Goal: Transaction & Acquisition: Purchase product/service

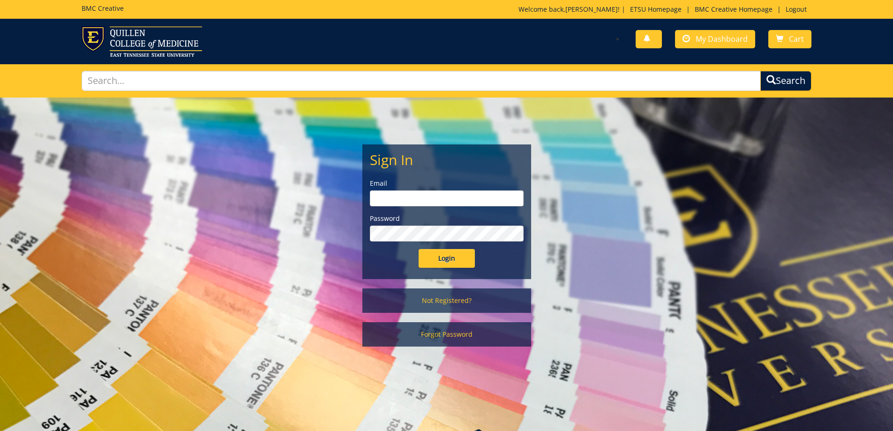
type input "owenslm@etsu.edu"
click at [432, 254] on input "Login" at bounding box center [447, 258] width 56 height 19
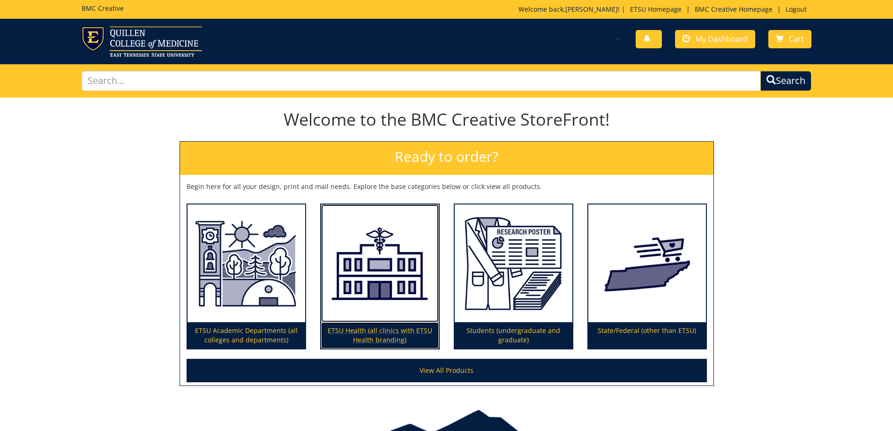
click at [365, 333] on p "ETSU Health (all clinics with ETSU Health branding)" at bounding box center [380, 335] width 118 height 26
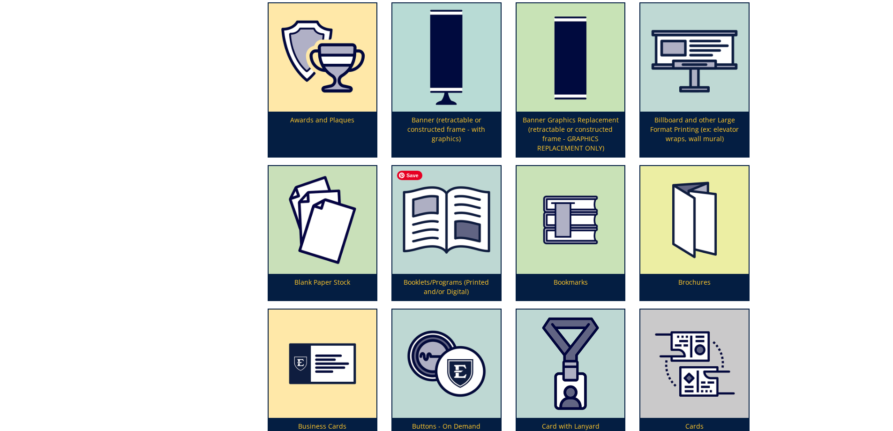
scroll to position [328, 0]
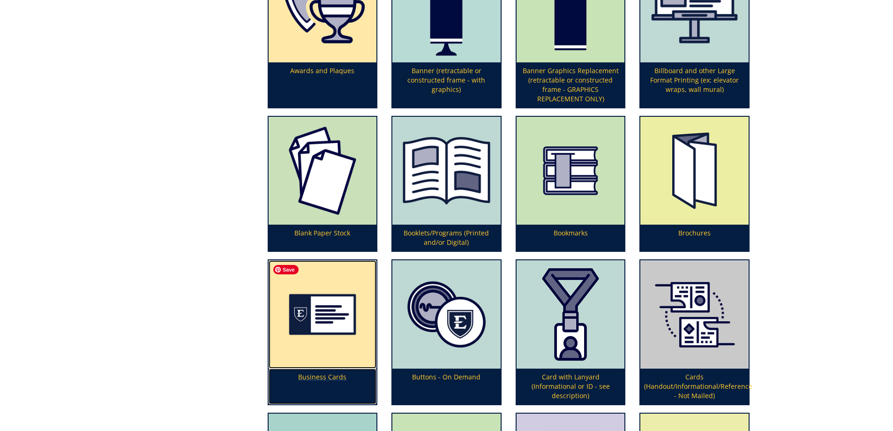
click at [336, 325] on img at bounding box center [323, 314] width 108 height 108
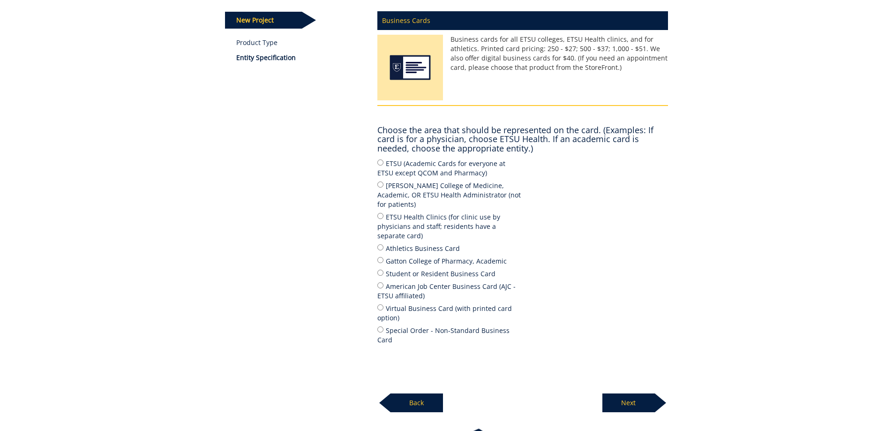
scroll to position [141, 0]
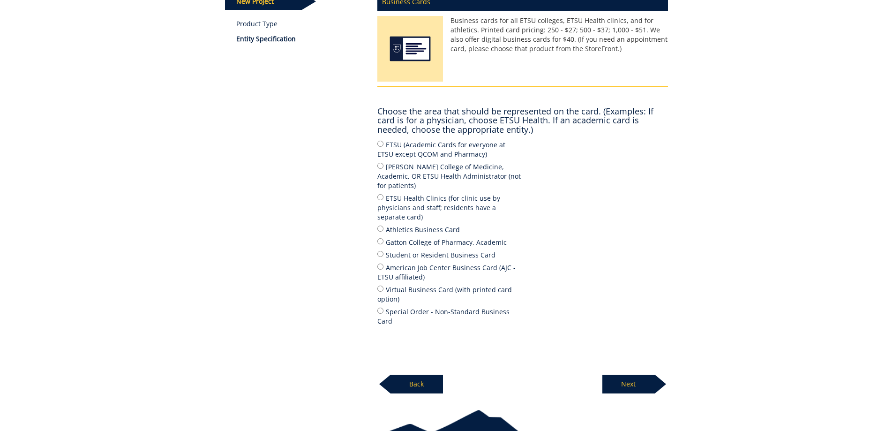
click at [453, 193] on label "ETSU Health Clinics (for clinic use by physicians and staff; residents have a s…" at bounding box center [449, 207] width 145 height 29
click at [383, 194] on input "ETSU Health Clinics (for clinic use by physicians and staff; residents have a s…" at bounding box center [380, 197] width 6 height 6
radio input "true"
click at [637, 375] on p "Next" at bounding box center [628, 384] width 53 height 19
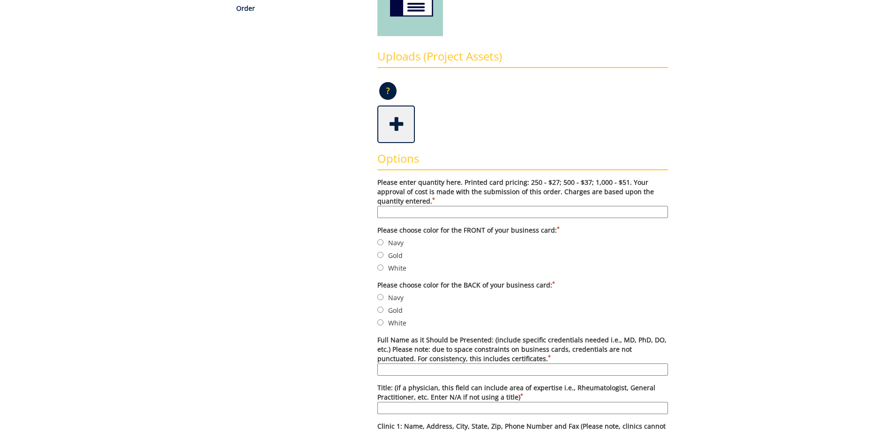
scroll to position [188, 0]
click at [438, 213] on input "Please enter quantity here. Printed card pricing: 250 - $27; 500 - $37; 1,000 -…" at bounding box center [522, 211] width 291 height 12
type input "500"
click at [377, 238] on input "Navy" at bounding box center [380, 241] width 6 height 6
radio input "true"
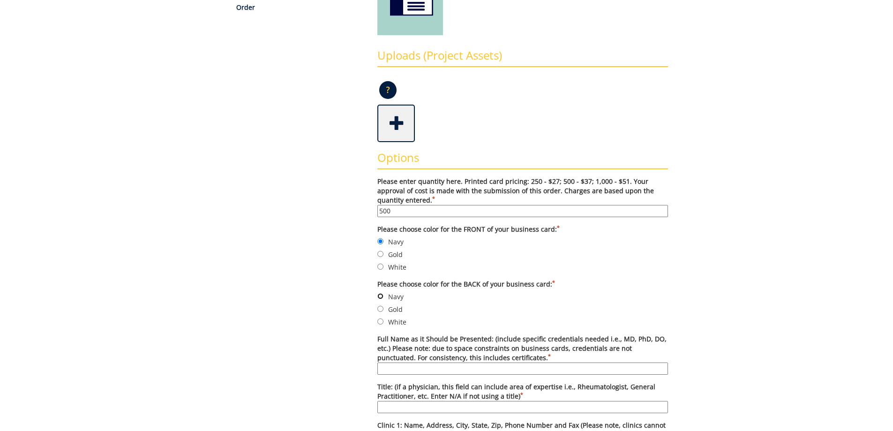
click at [377, 293] on input "Navy" at bounding box center [380, 296] width 6 height 6
radio input "true"
click at [536, 364] on input "Alexis N" at bounding box center [522, 368] width 291 height 12
type input "Alexis N. Bowder, MD, MPH"
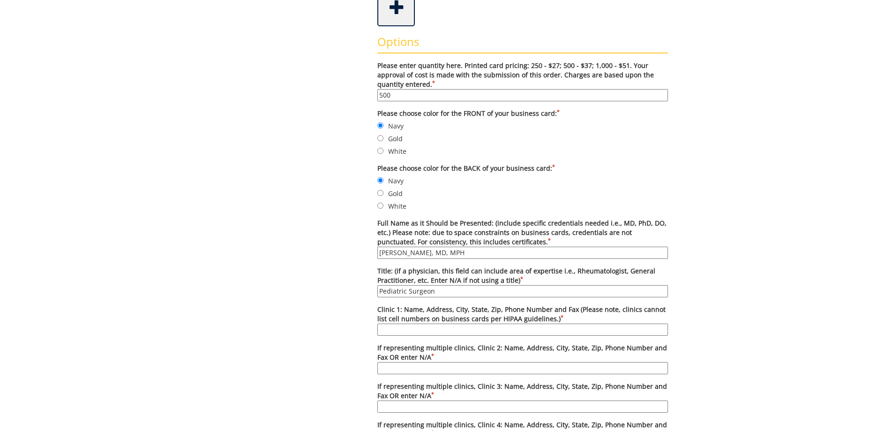
scroll to position [422, 0]
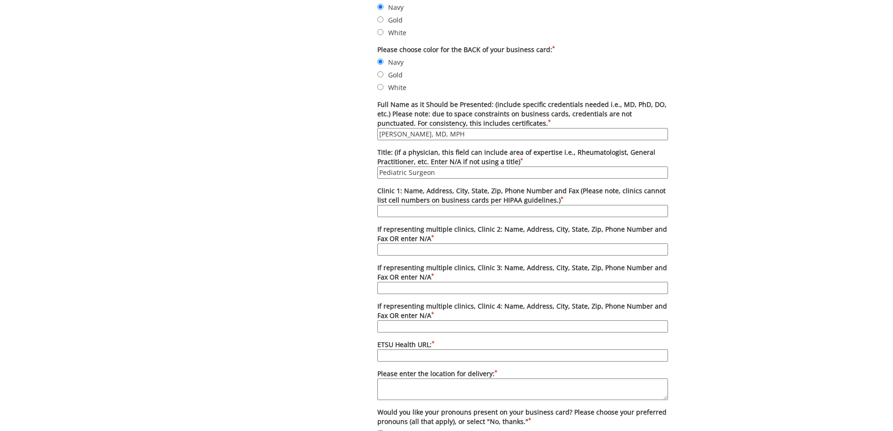
type input "Pediatric Surgeon"
click at [417, 211] on input "Clinic 1: Name, Address, City, State, Zip, Phone Number and Fax (Please note, c…" at bounding box center [522, 211] width 291 height 12
drag, startPoint x: 447, startPoint y: 210, endPoint x: 691, endPoint y: 212, distance: 244.7
click at [691, 212] on div "Some kind of message here. New Project Product Type Entity Specification Order …" at bounding box center [447, 158] width 549 height 964
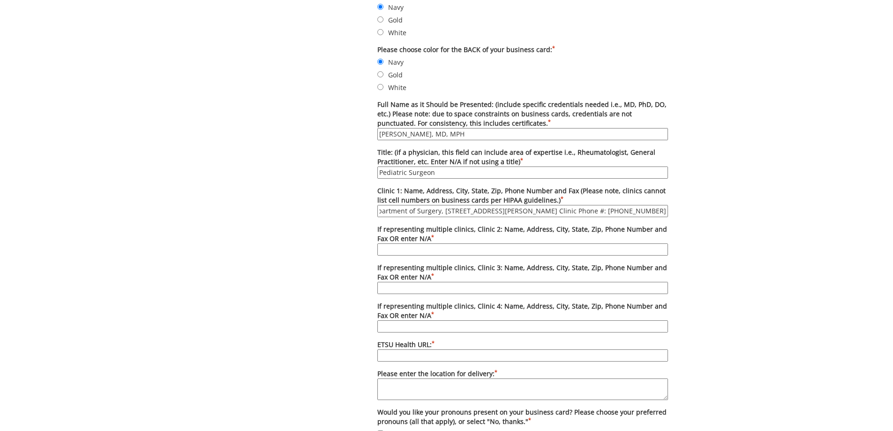
click at [631, 213] on input "ETSU Health Department of Surgery, 325 N State of Franklin Rd, 3rd Floor, Johns…" at bounding box center [522, 211] width 291 height 12
type input "ETSU Health Department of Surgery, 325 N State of Franklin Rd, 3rd Floor, Johns…"
type input "N/A"
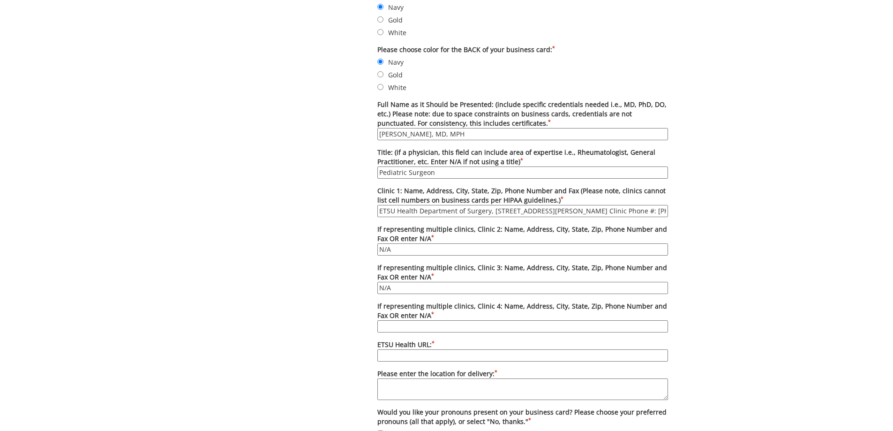
type input "N/A"
type input "[DOMAIN_NAME]"
click at [444, 391] on textarea "Please enter the location for delivery: *" at bounding box center [522, 389] width 291 height 22
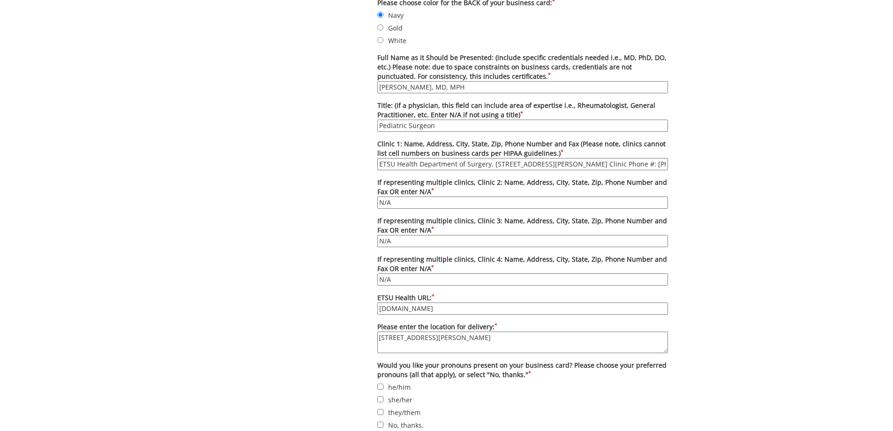
drag, startPoint x: 561, startPoint y: 337, endPoint x: 290, endPoint y: 338, distance: 270.5
click at [290, 338] on div "Some kind of message here. New Project Product Type Entity Specification Order …" at bounding box center [446, 111] width 457 height 964
type textarea "[STREET_ADDRESS][PERSON_NAME]"
click at [707, 329] on div "Some kind of message here. New Project Product Type Entity Specification Order …" at bounding box center [447, 111] width 549 height 964
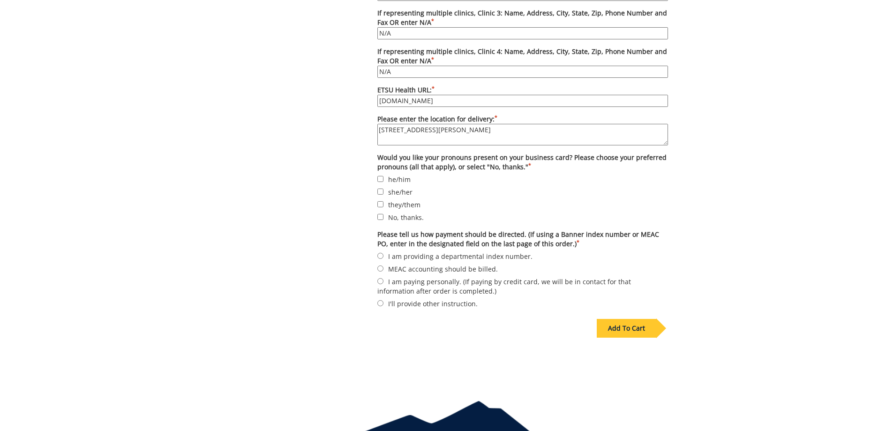
scroll to position [703, 0]
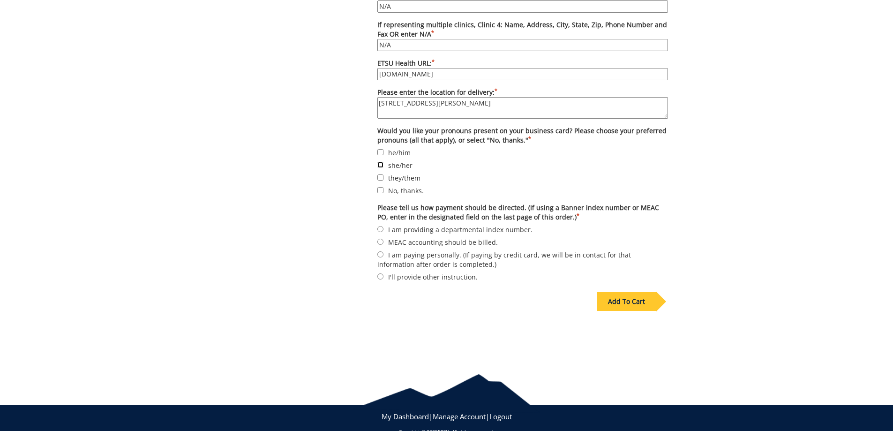
click at [380, 166] on input "she/her" at bounding box center [380, 165] width 6 height 6
checkbox input "true"
click at [382, 241] on input "MEAC accounting should be billed." at bounding box center [380, 242] width 6 height 6
radio input "true"
click at [645, 300] on div "Add To Cart" at bounding box center [627, 301] width 60 height 19
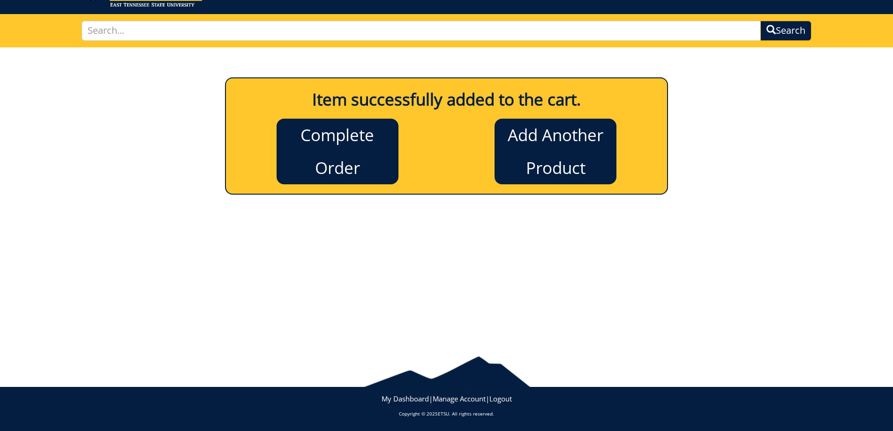
scroll to position [50, 0]
click at [552, 150] on link "Add Another Product" at bounding box center [556, 152] width 122 height 66
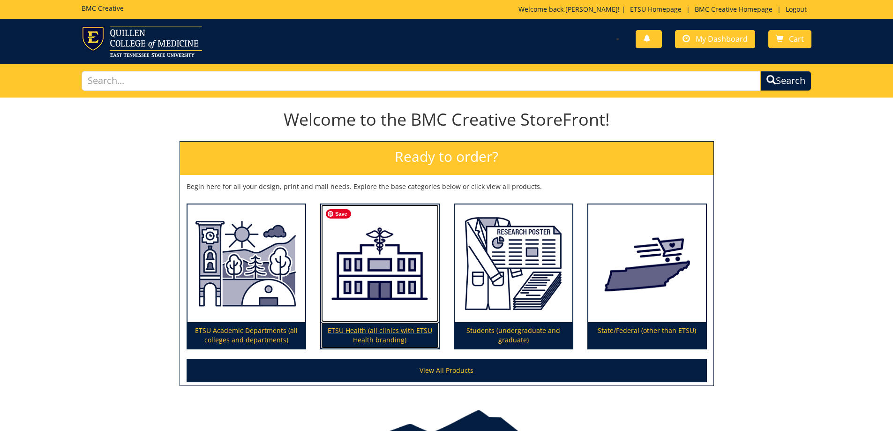
click at [353, 246] on img at bounding box center [380, 263] width 118 height 118
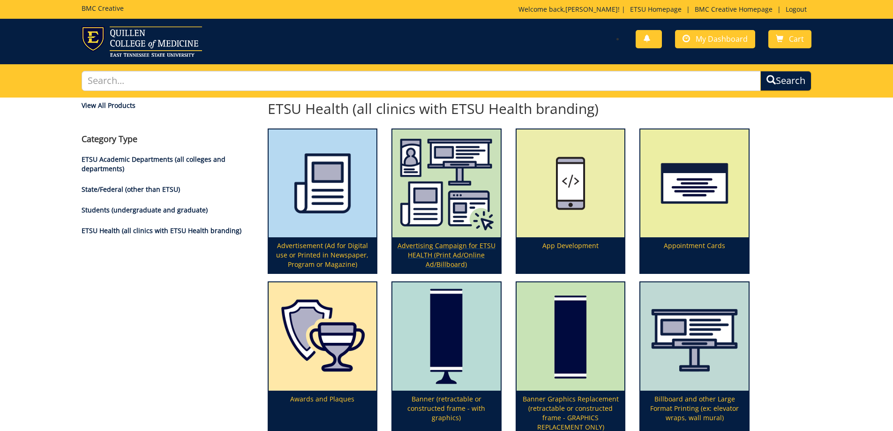
scroll to position [375, 0]
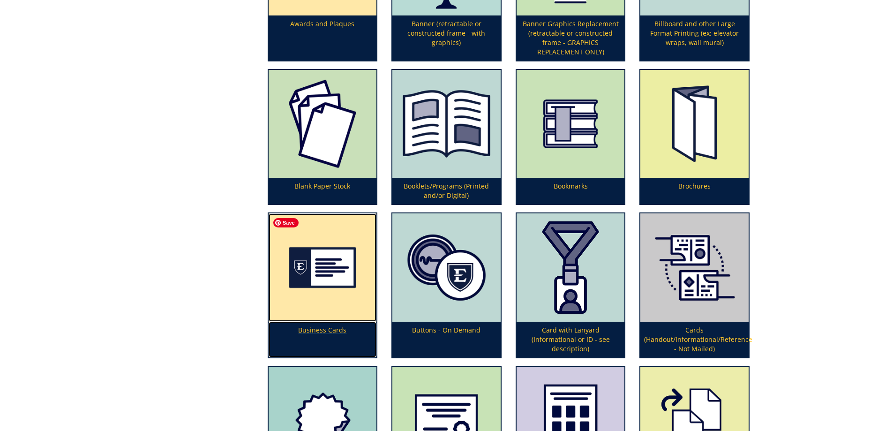
click at [303, 295] on img at bounding box center [323, 267] width 108 height 108
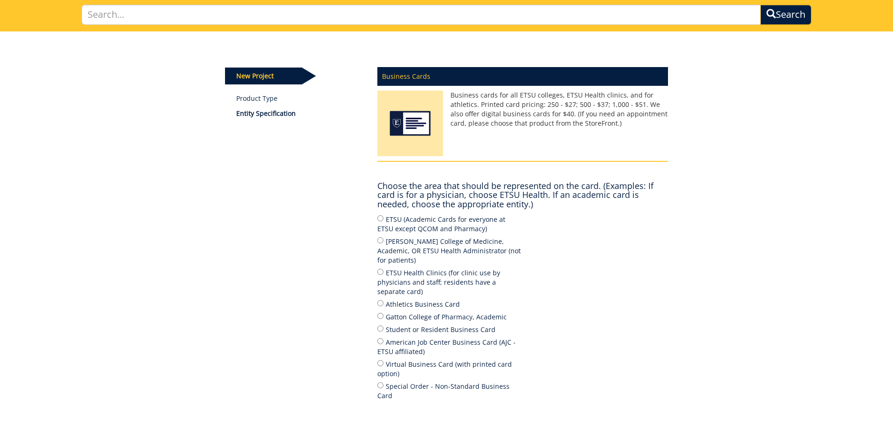
scroll to position [94, 0]
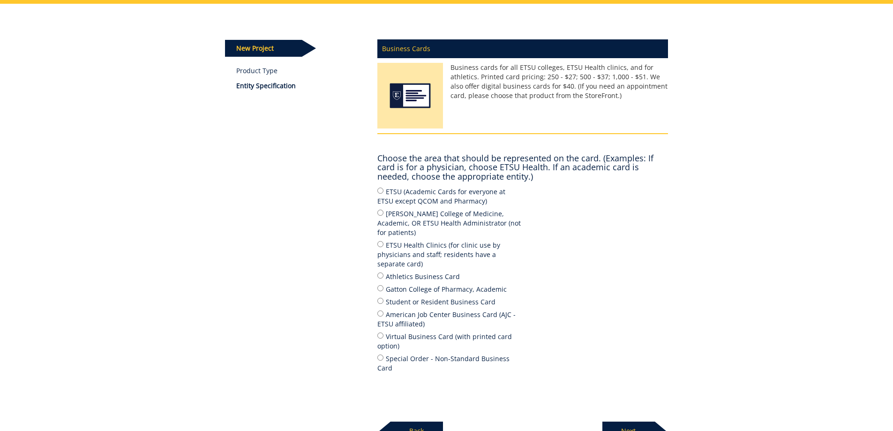
click at [428, 240] on label "ETSU Health Clinics (for clinic use by physicians and staff; residents have a s…" at bounding box center [449, 254] width 145 height 29
click at [383, 241] on input "ETSU Health Clinics (for clinic use by physicians and staff; residents have a s…" at bounding box center [380, 244] width 6 height 6
radio input "true"
click at [629, 421] on p "Next" at bounding box center [628, 430] width 53 height 19
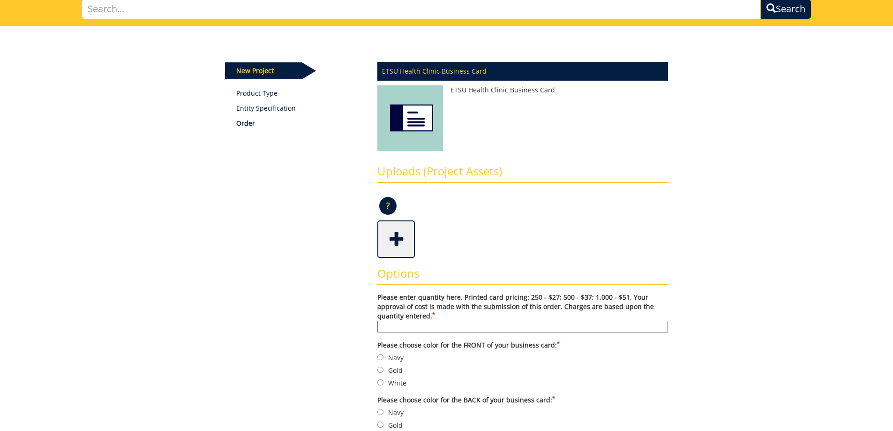
scroll to position [94, 0]
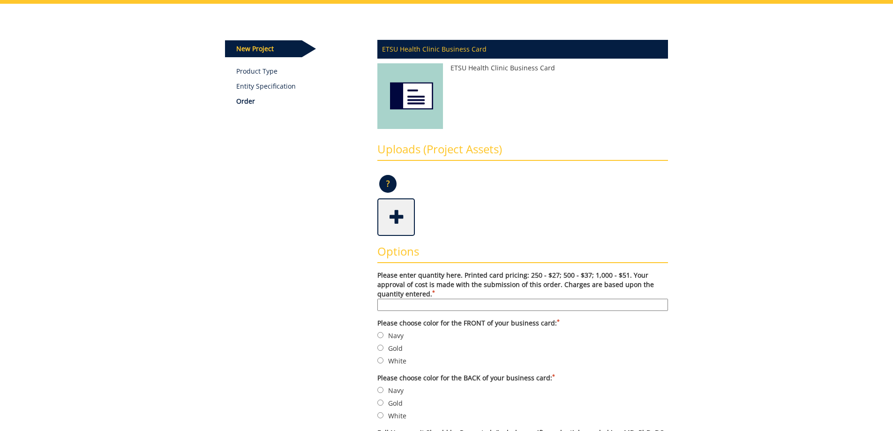
click at [423, 303] on input "Please enter quantity here. Printed card pricing: 250 - $27; 500 - $37; 1,000 -…" at bounding box center [522, 305] width 291 height 12
type input "500"
click at [380, 332] on input "Navy" at bounding box center [380, 335] width 6 height 6
radio input "true"
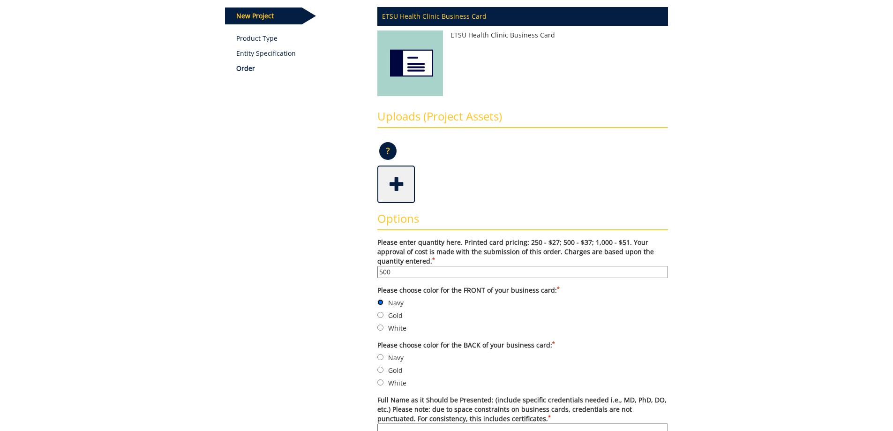
scroll to position [141, 0]
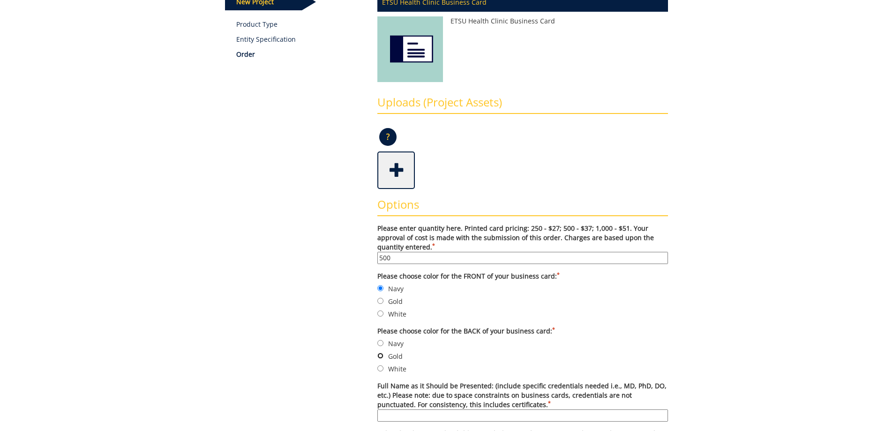
click at [381, 356] on input "Gold" at bounding box center [380, 356] width 6 height 6
radio input "true"
click at [353, 357] on div "Some kind of message here. New Project Product Type Entity Specification Order …" at bounding box center [446, 439] width 457 height 964
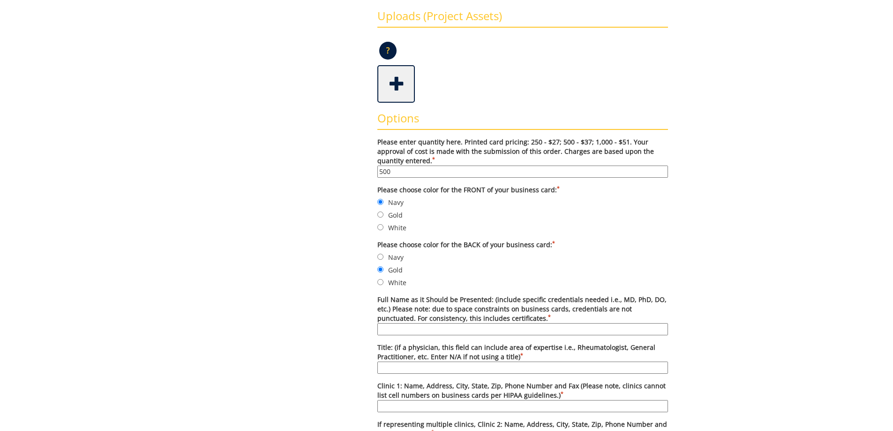
scroll to position [234, 0]
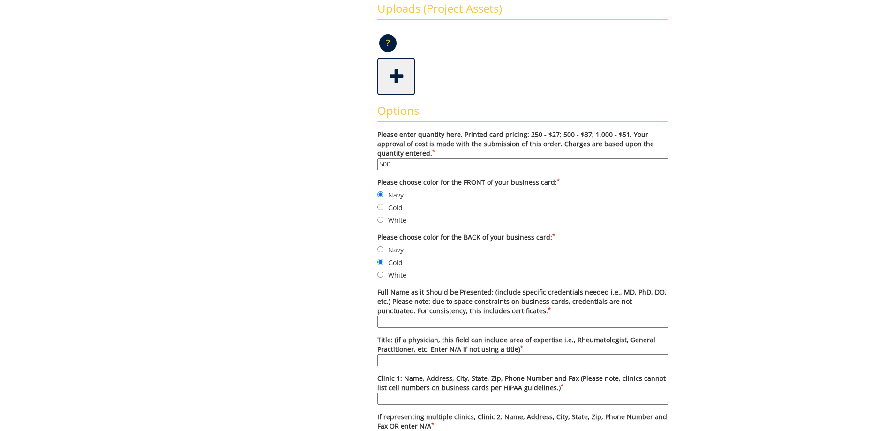
click at [395, 319] on input "Full Name as it Should be Presented: (include specific credentials needed i.e.,…" at bounding box center [522, 322] width 291 height 12
type input "[PERSON_NAME], MD, PHD, FACS, FSSO"
type input "Division Director, Surgical Oncology"
type input "ETSU Health Department of Surgery, Division of Surgical Oncology, [STREET_ADDRE…"
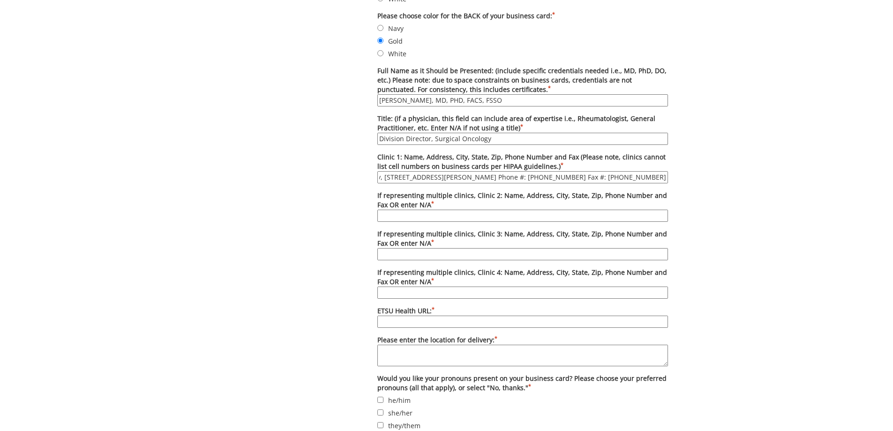
scroll to position [0, 0]
type input "N/A"
type input "[DOMAIN_NAME]"
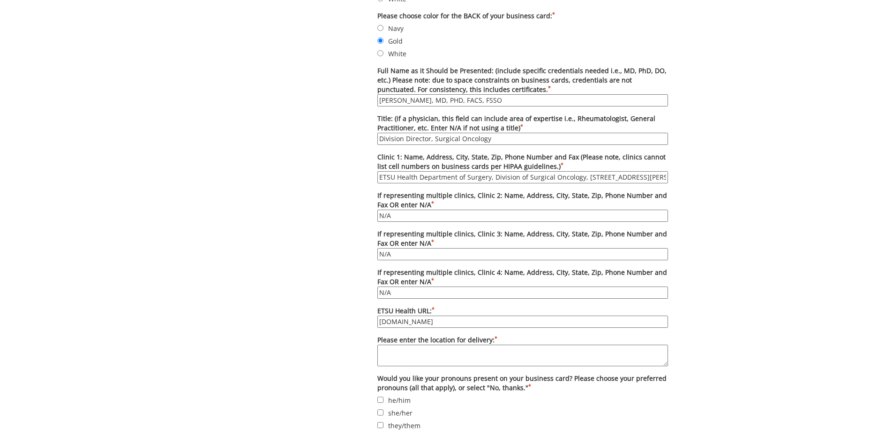
click at [420, 351] on textarea "Please enter the location for delivery: *" at bounding box center [522, 356] width 291 height 22
paste textarea "[STREET_ADDRESS][PERSON_NAME]"
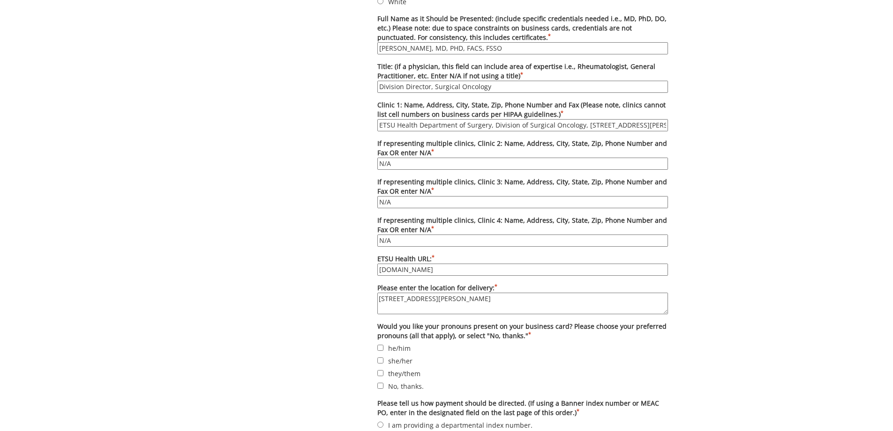
scroll to position [549, 0]
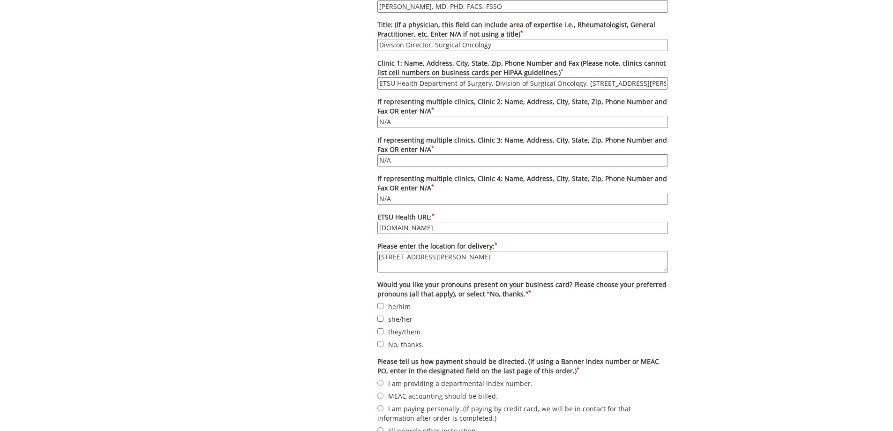
type textarea "[STREET_ADDRESS][PERSON_NAME]"
click at [381, 342] on input "No, thanks." at bounding box center [380, 344] width 6 height 6
checkbox input "true"
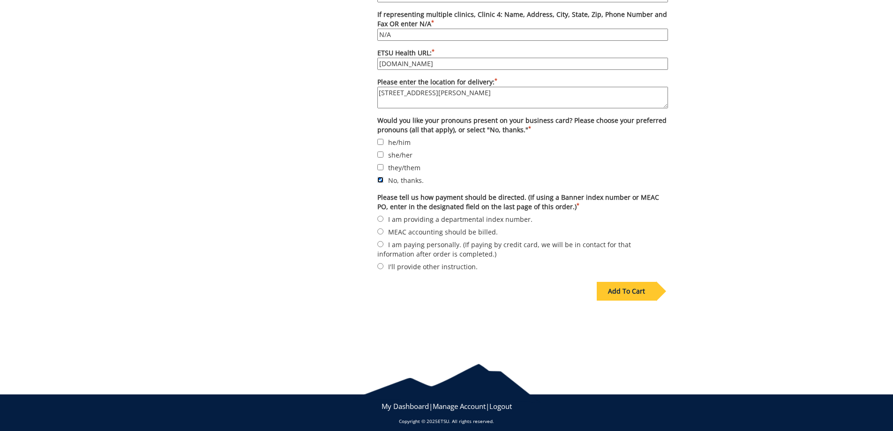
scroll to position [721, 0]
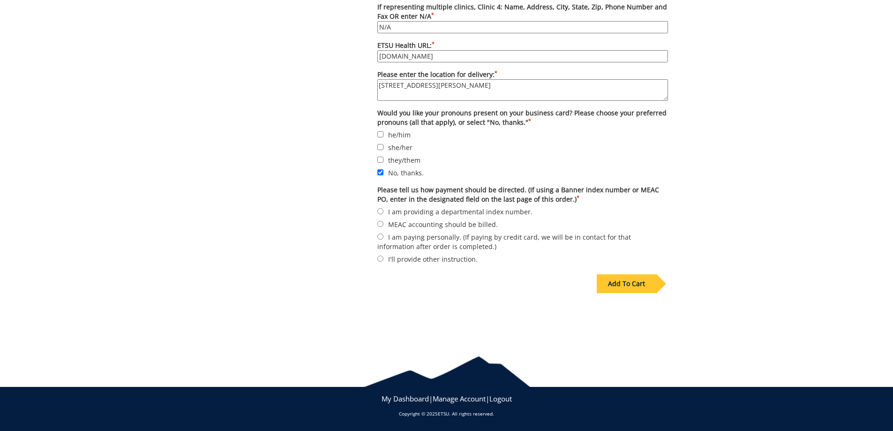
click at [443, 221] on label "MEAC accounting should be billed." at bounding box center [522, 224] width 291 height 10
click at [383, 221] on input "MEAC accounting should be billed." at bounding box center [380, 224] width 6 height 6
radio input "true"
click at [644, 284] on div "Add To Cart" at bounding box center [627, 283] width 60 height 19
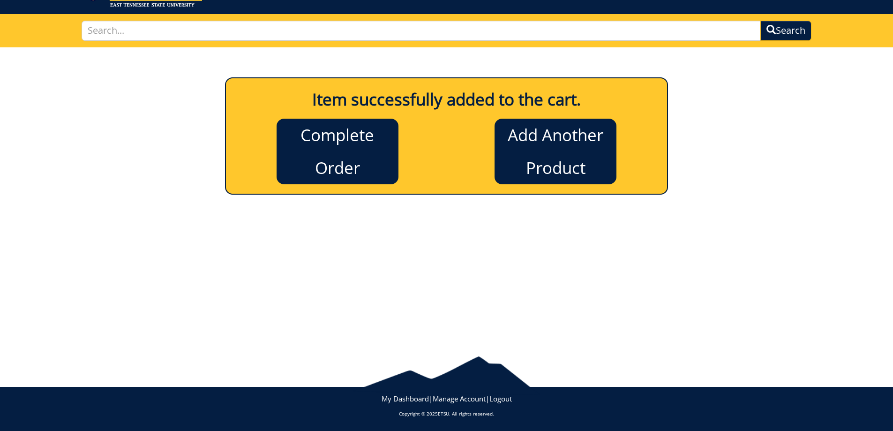
scroll to position [50, 0]
click at [314, 137] on link "Complete Order" at bounding box center [338, 152] width 122 height 66
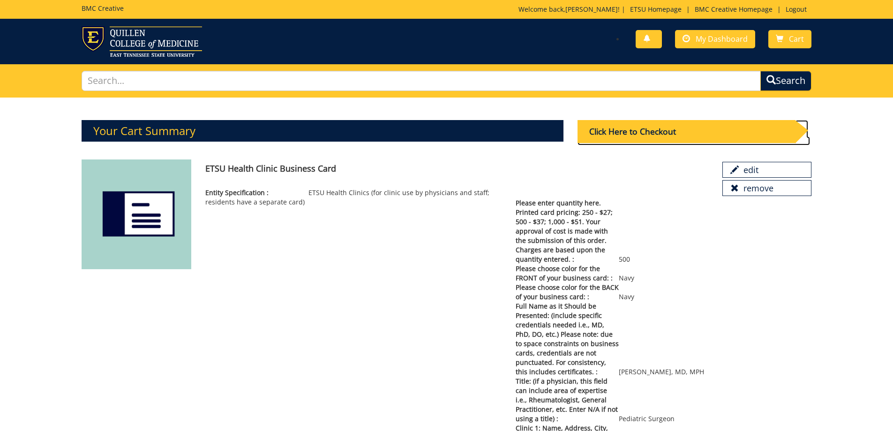
click at [635, 132] on div "Click Here to Checkout" at bounding box center [687, 131] width 218 height 23
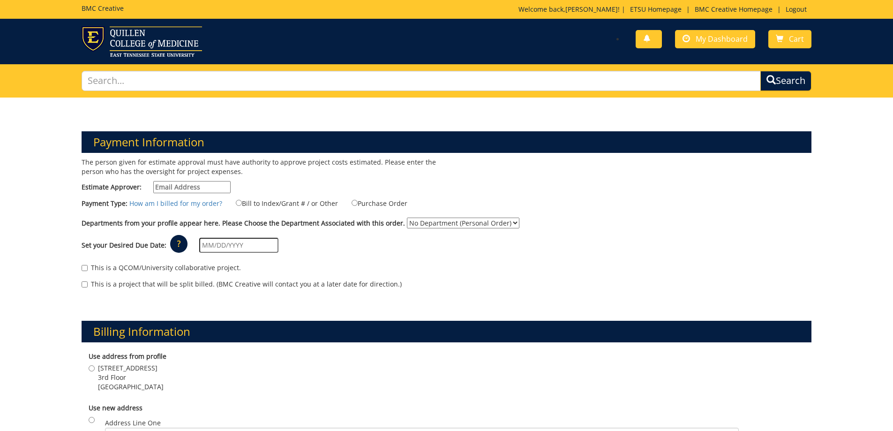
click at [168, 187] on input "Estimate Approver:" at bounding box center [191, 187] width 77 height 12
type input "[EMAIL_ADDRESS][DOMAIN_NAME]"
click at [352, 204] on input "Purchase Order" at bounding box center [355, 203] width 6 height 6
radio input "true"
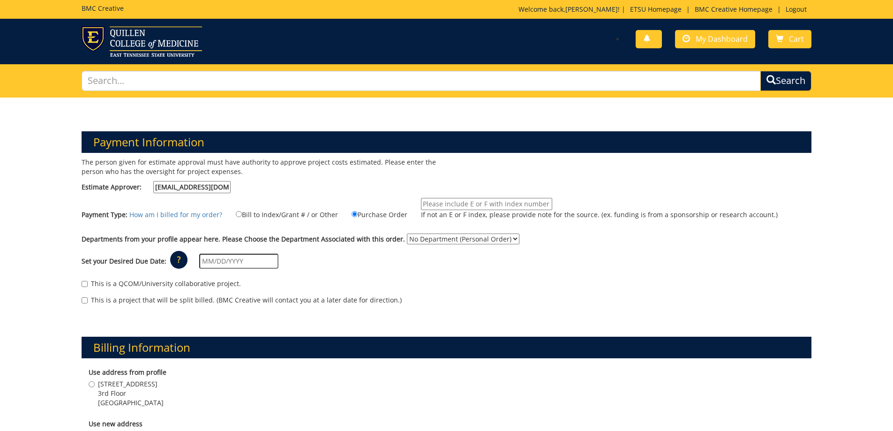
click at [436, 203] on input "If not an E or F index, please provide note for the source. (ex. funding is fro…" at bounding box center [486, 204] width 131 height 12
type input "13431"
click at [464, 238] on select "No Department (Personal Order) ETSU Health - Surgery (MEAC)" at bounding box center [463, 238] width 113 height 11
select select "244"
click at [407, 233] on select "No Department (Personal Order) ETSU Health - Surgery (MEAC)" at bounding box center [463, 238] width 113 height 11
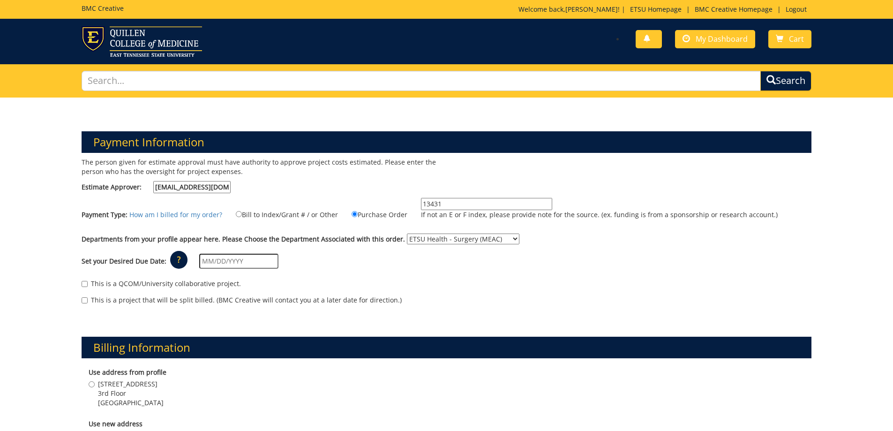
click at [225, 265] on input "text" at bounding box center [238, 261] width 79 height 15
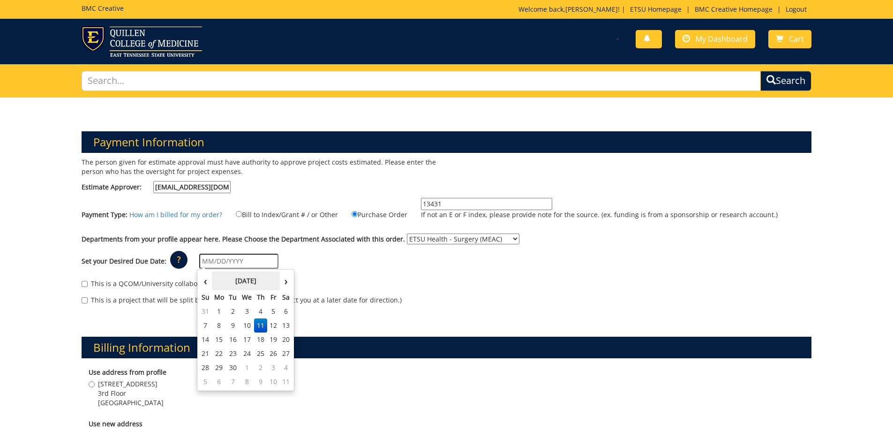
click at [219, 278] on th "September 2025" at bounding box center [246, 280] width 68 height 19
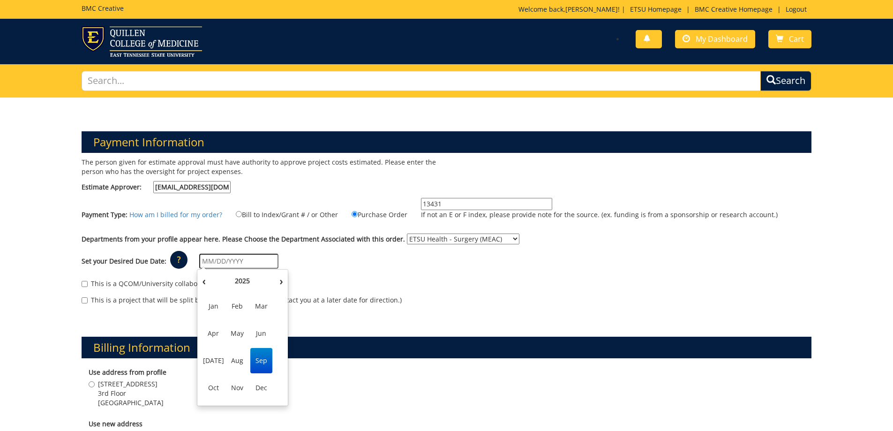
click at [259, 356] on span "Sep" at bounding box center [261, 360] width 22 height 25
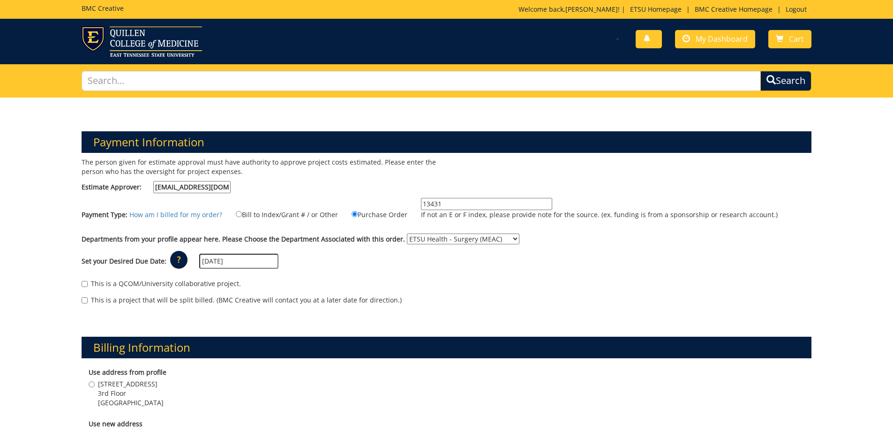
click at [254, 260] on input "09/01/2025" at bounding box center [238, 261] width 79 height 15
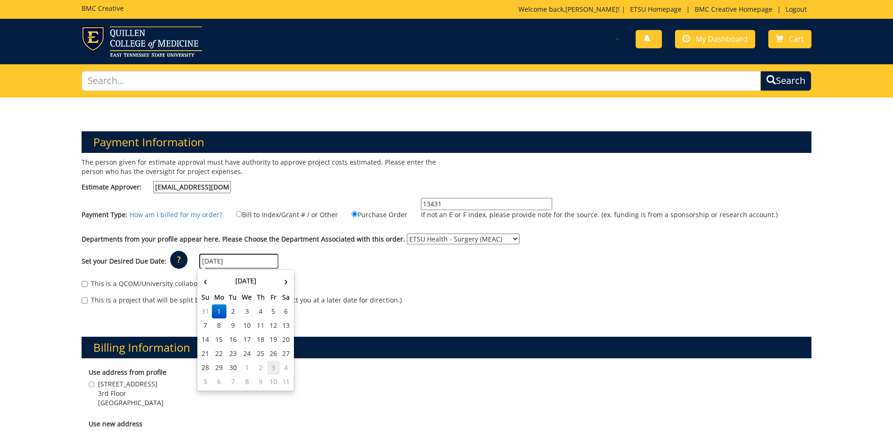
click at [271, 367] on td "3" at bounding box center [273, 368] width 13 height 14
type input "10/03/2025"
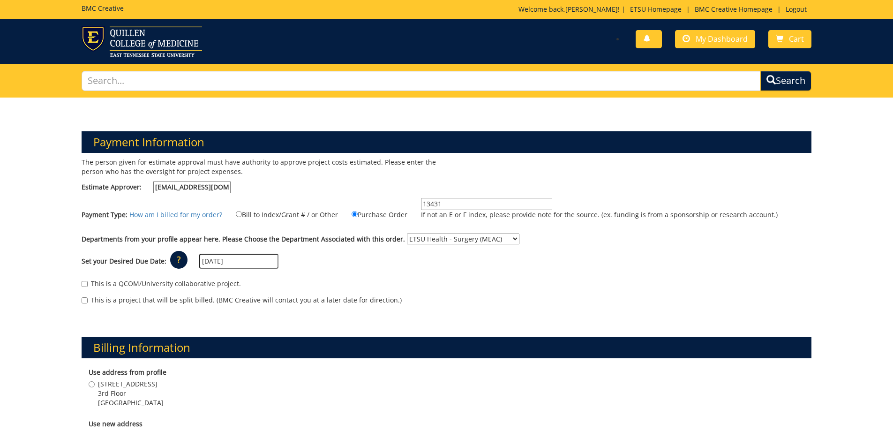
click at [396, 282] on div "This is a QCOM/University collaborative project." at bounding box center [447, 286] width 730 height 14
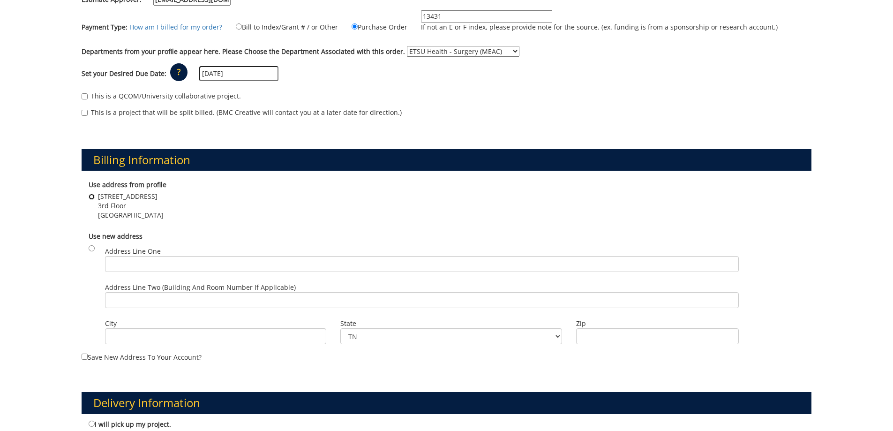
click at [91, 196] on input "325 N. State of Franklin Road 3rd Floor Johnson City , TN 37604" at bounding box center [92, 197] width 6 height 6
radio input "true"
click at [246, 75] on input "10/03/2025" at bounding box center [238, 73] width 79 height 15
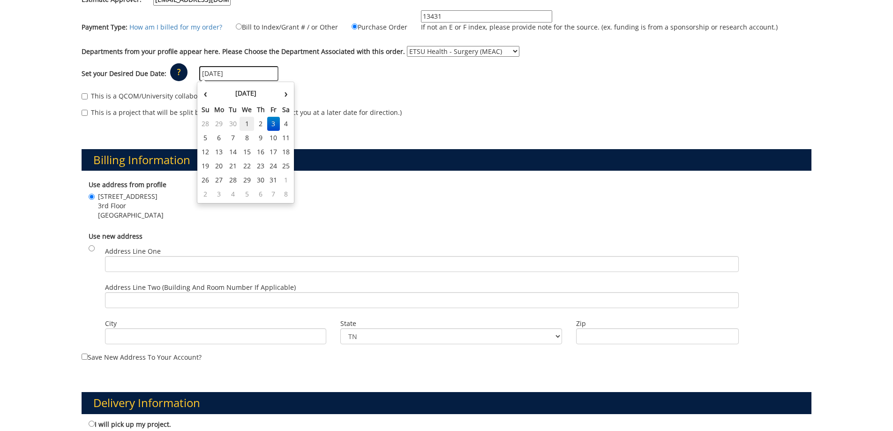
click at [244, 121] on td "1" at bounding box center [247, 124] width 15 height 14
type input "[DATE]"
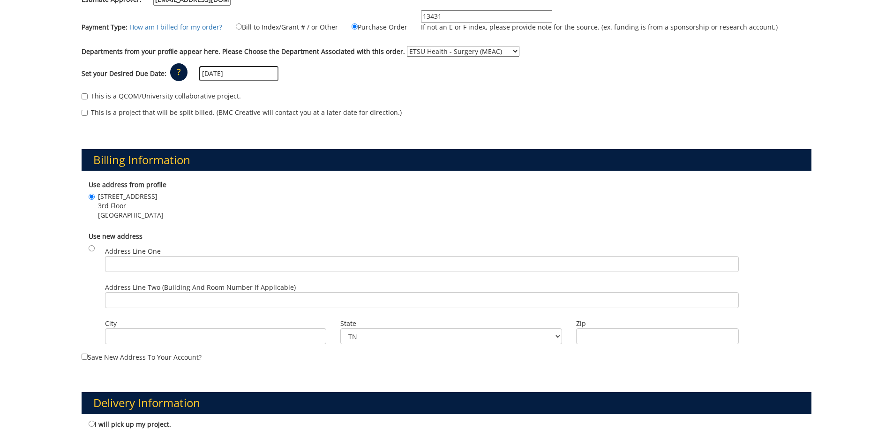
click at [370, 84] on div "Set your Desired Due Date: ? × How long will my project take to finish? : Pleas…" at bounding box center [447, 74] width 744 height 26
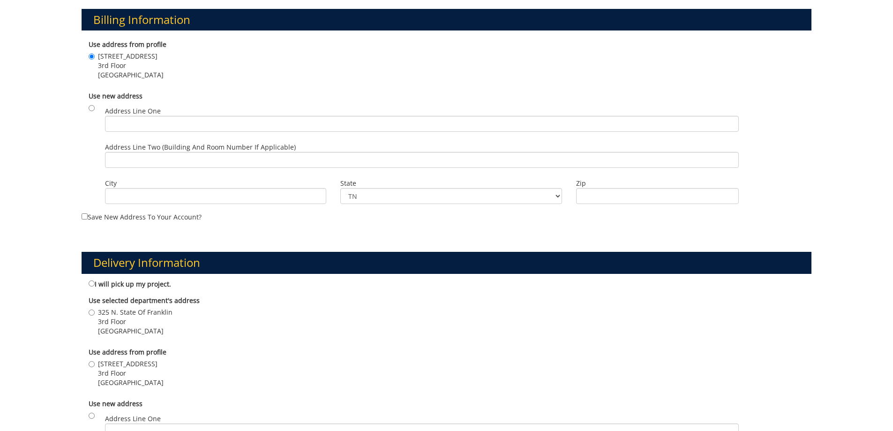
scroll to position [328, 0]
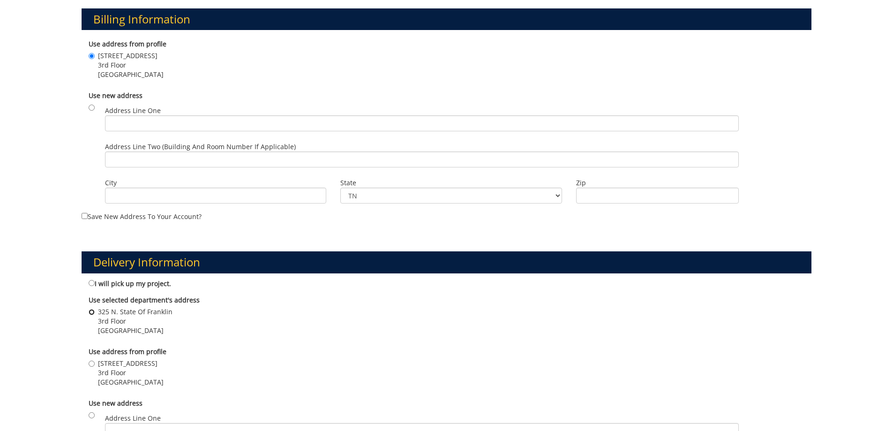
click at [92, 313] on input "325 N. State Of Franklin 3rd Floor JOHNSON CITY , TN 37604" at bounding box center [92, 312] width 6 height 6
radio input "true"
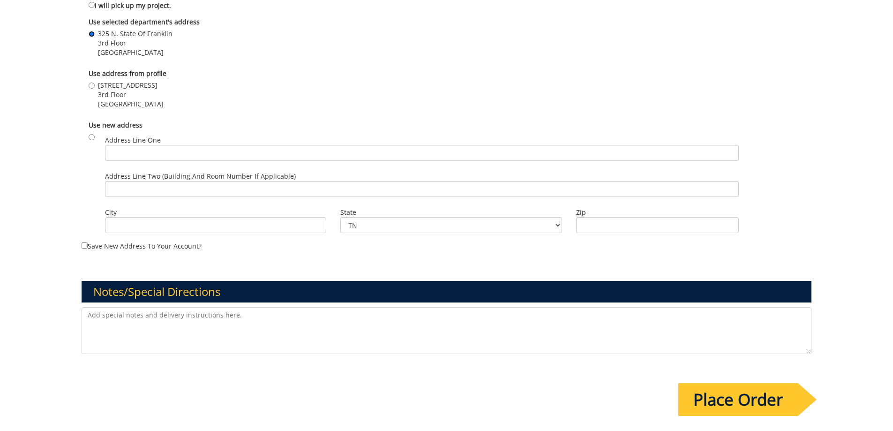
scroll to position [609, 0]
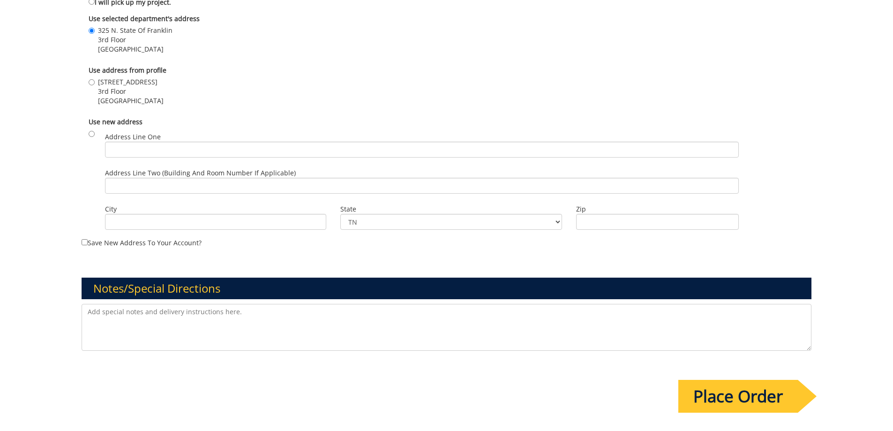
click at [730, 389] on input "Place Order" at bounding box center [738, 396] width 120 height 33
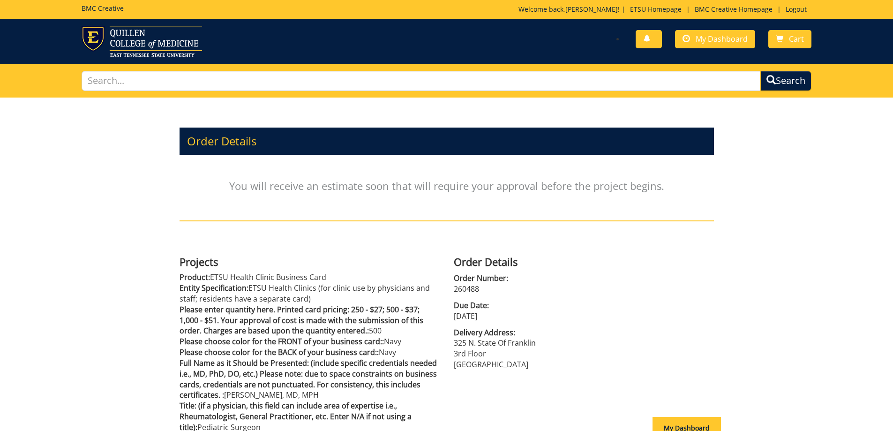
scroll to position [375, 0]
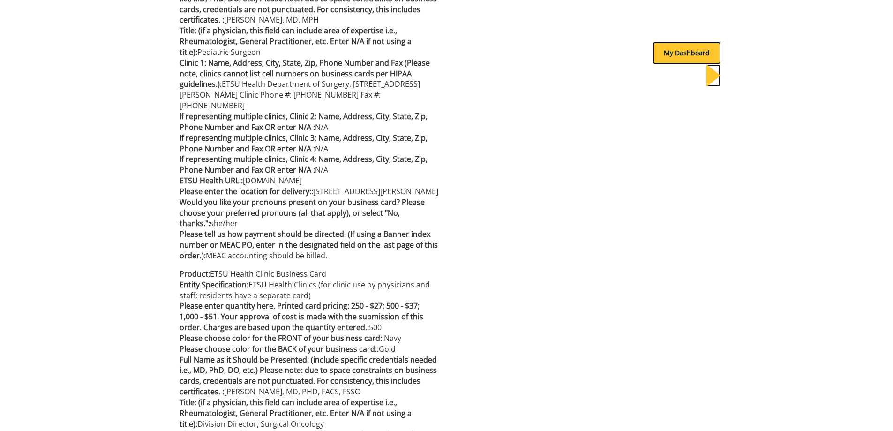
click at [684, 56] on div "My Dashboard" at bounding box center [687, 53] width 68 height 23
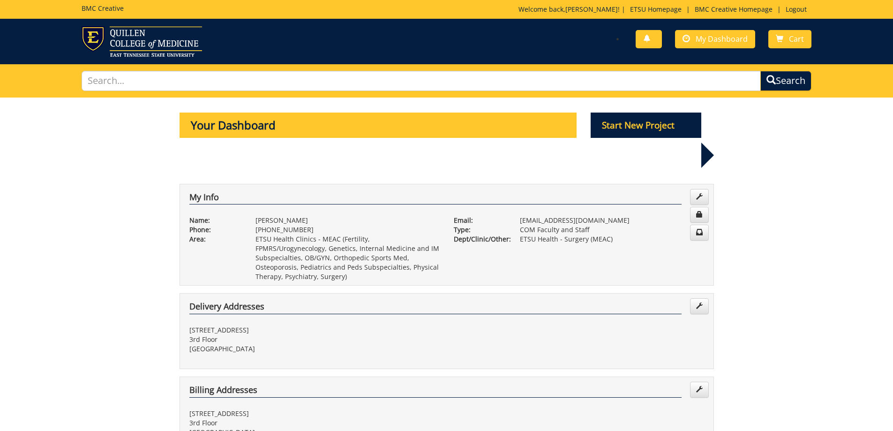
click at [706, 28] on div "You have no new notifications My Dashboard Cart" at bounding box center [632, 39] width 372 height 27
click at [702, 40] on span "My Dashboard" at bounding box center [722, 39] width 52 height 10
